Goal: Task Accomplishment & Management: Use online tool/utility

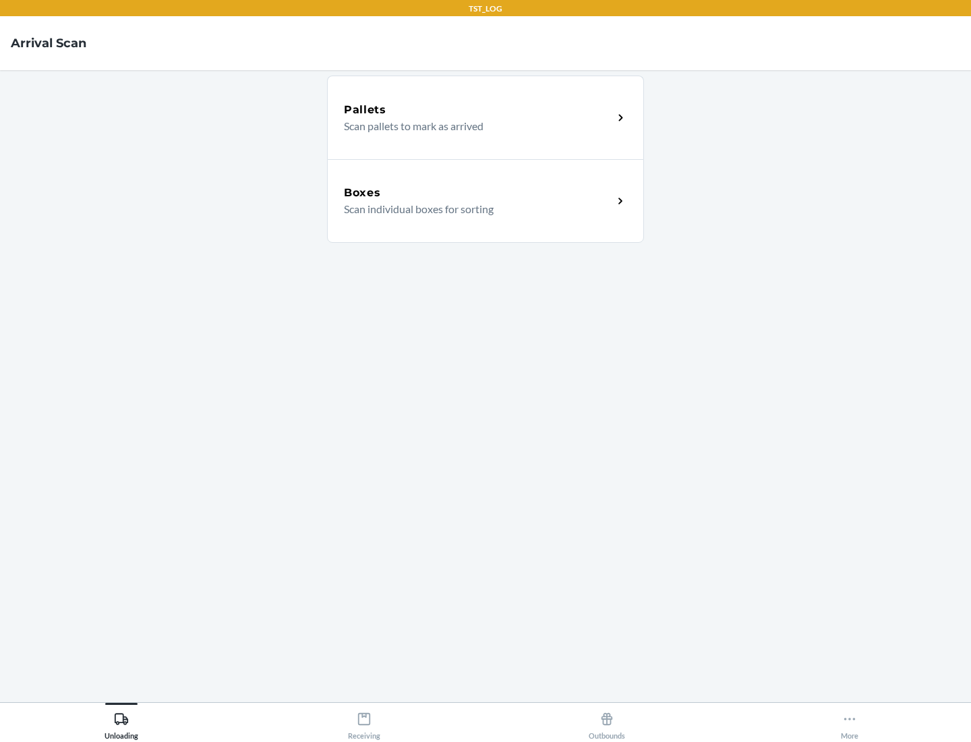
click at [478, 193] on div "Boxes" at bounding box center [478, 193] width 269 height 16
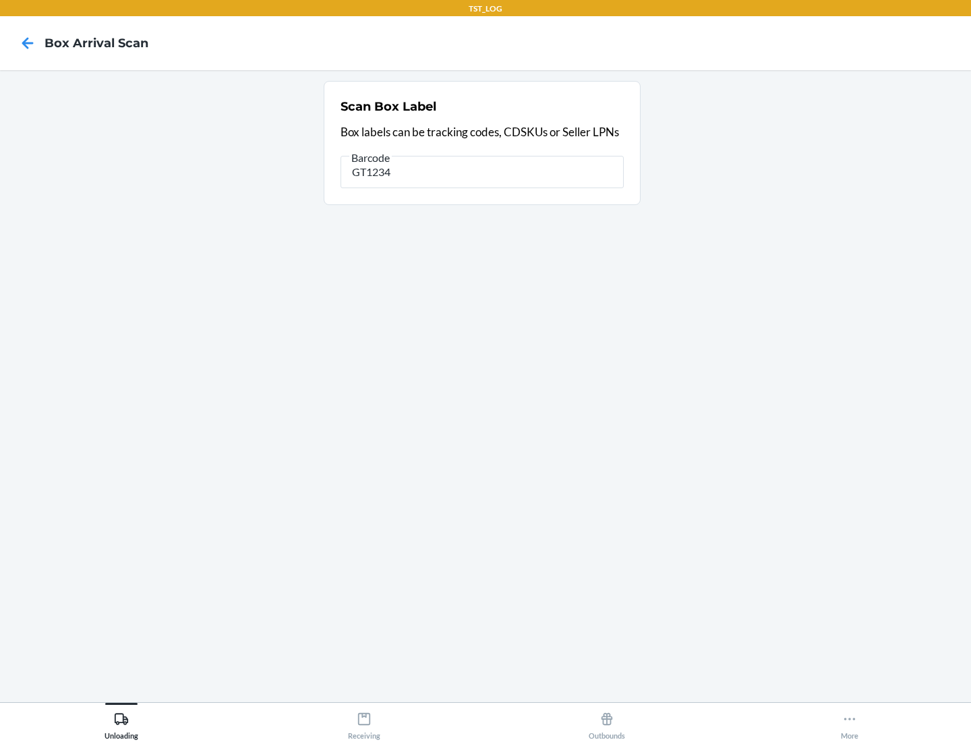
type input "GT1234"
